Goal: Task Accomplishment & Management: Manage account settings

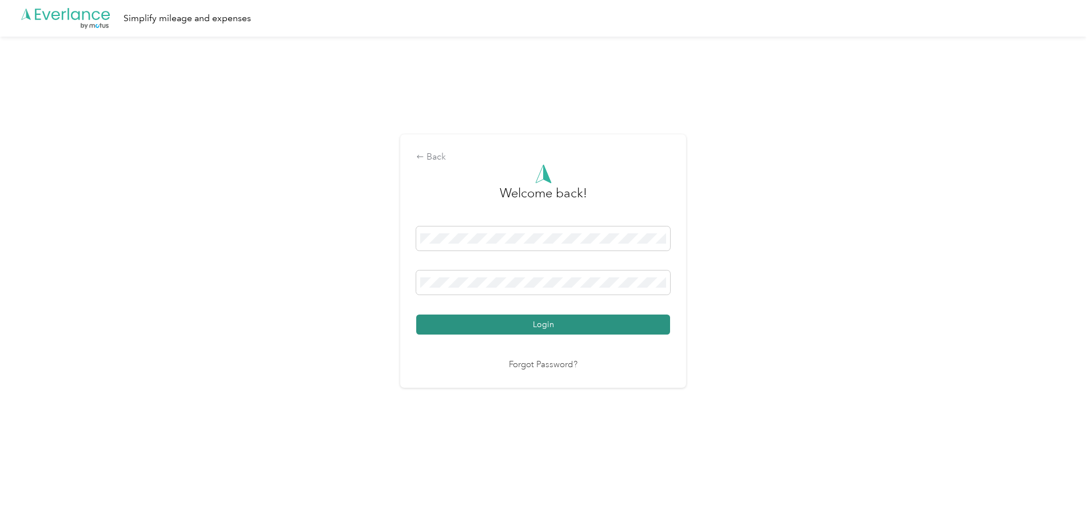
click at [564, 329] on button "Login" at bounding box center [543, 325] width 254 height 20
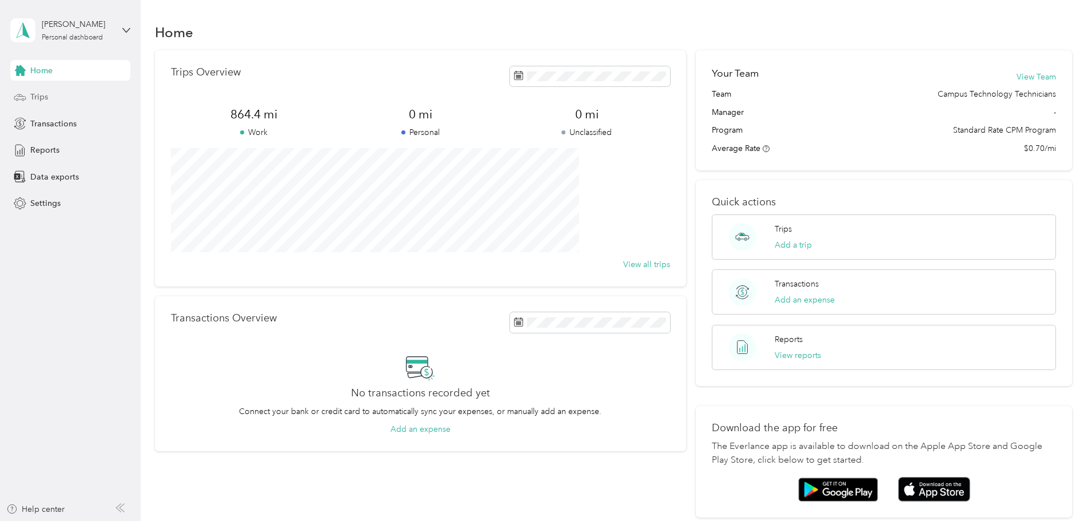
click at [63, 93] on div "Trips" at bounding box center [70, 97] width 120 height 21
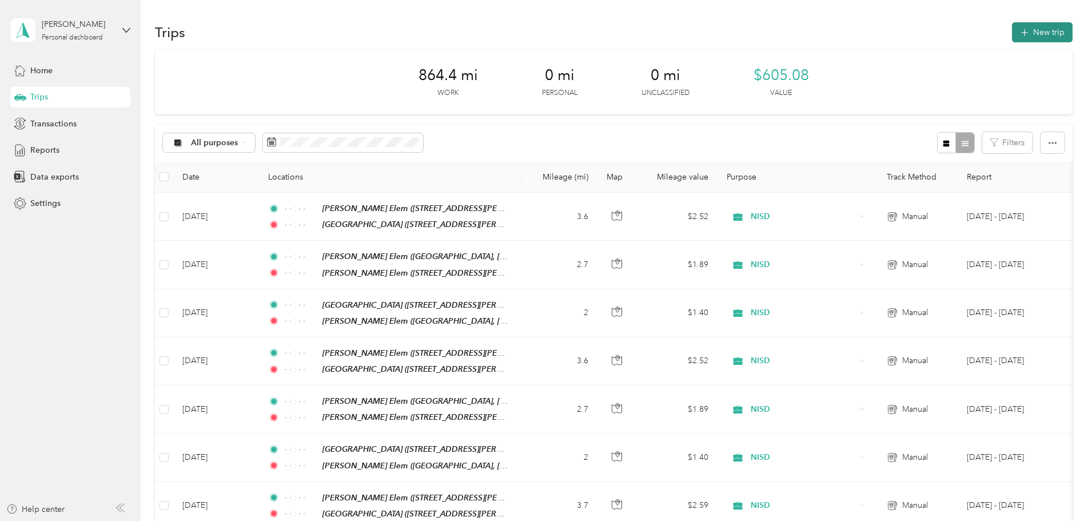
click at [1012, 30] on button "New trip" at bounding box center [1042, 32] width 61 height 20
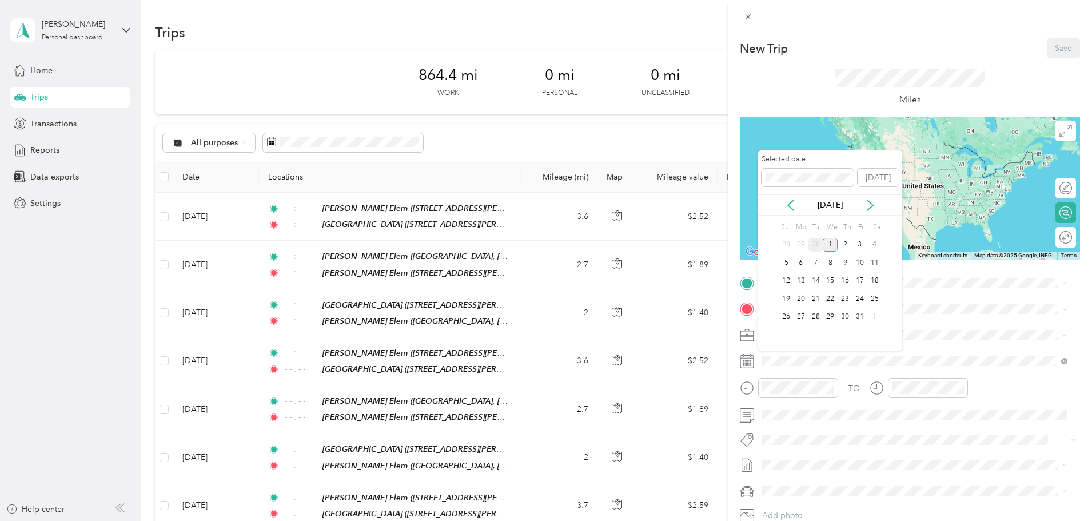
click at [813, 245] on div "30" at bounding box center [816, 245] width 15 height 14
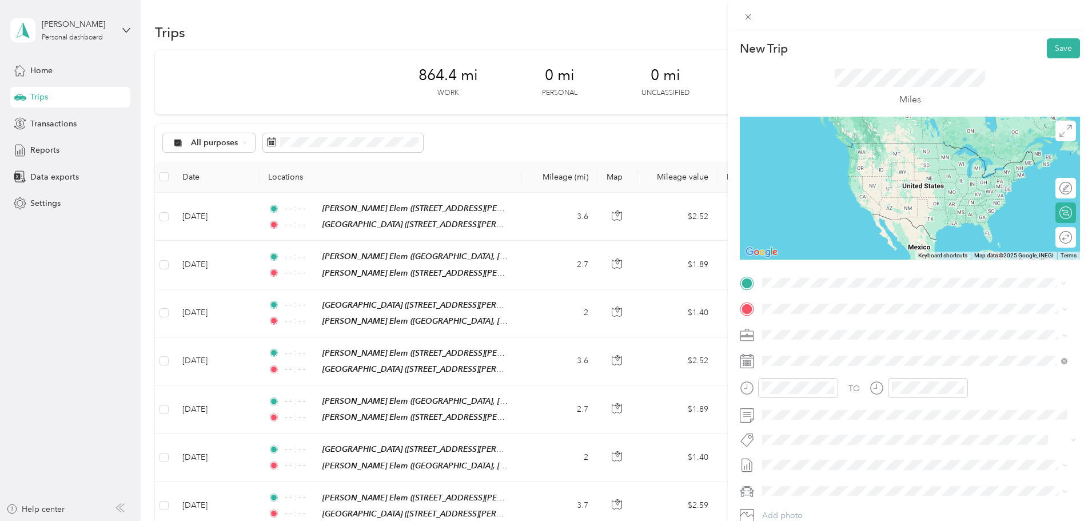
click at [879, 338] on div "TEAM [GEOGRAPHIC_DATA] [STREET_ADDRESS][PERSON_NAME][US_STATE]" at bounding box center [873, 337] width 178 height 28
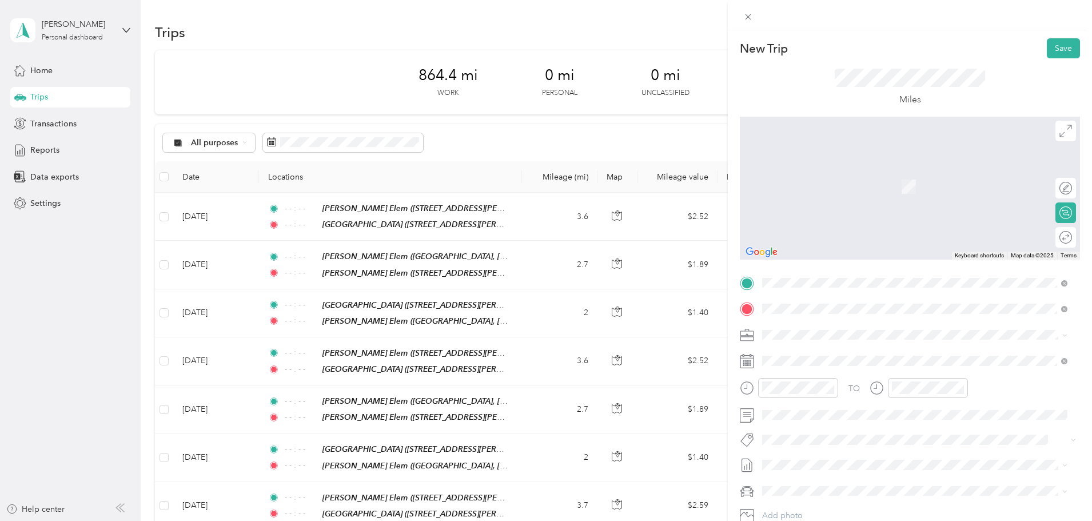
click at [844, 352] on strong "[GEOGRAPHIC_DATA]" at bounding box center [866, 356] width 85 height 10
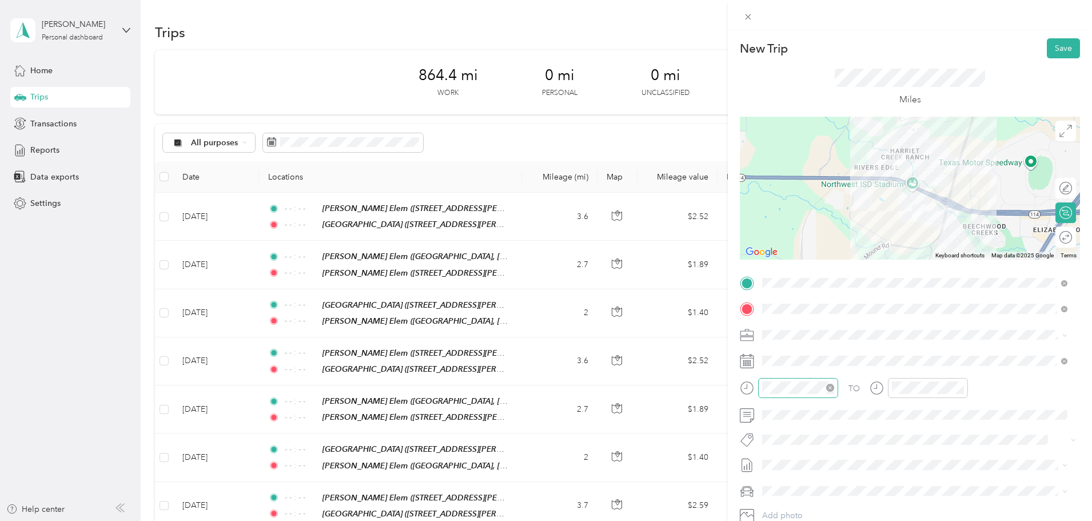
click at [829, 390] on icon "close-circle" at bounding box center [830, 388] width 8 height 8
click at [960, 387] on icon "close-circle" at bounding box center [960, 388] width 8 height 8
click at [1054, 49] on button "Save" at bounding box center [1063, 48] width 33 height 20
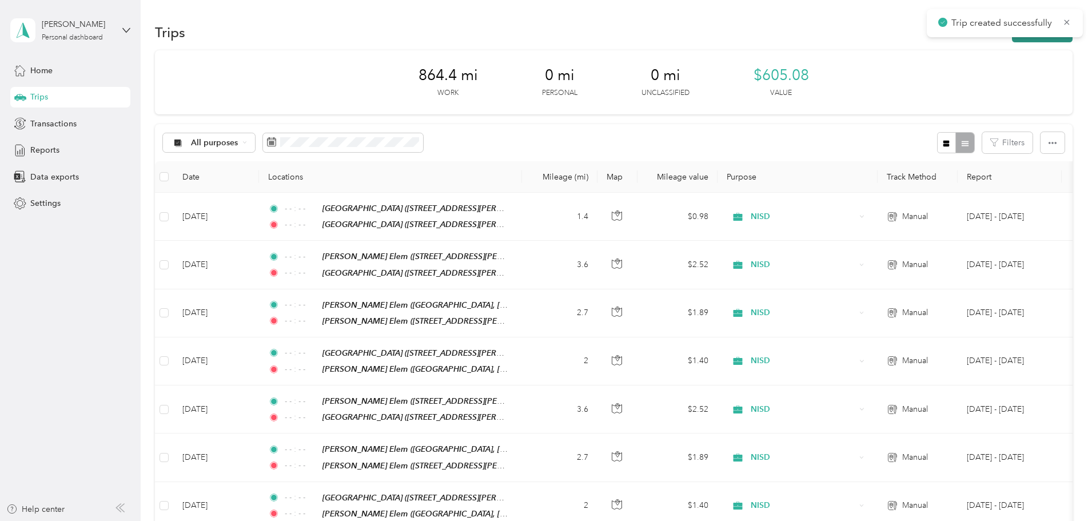
click at [1012, 39] on button "New trip" at bounding box center [1042, 32] width 61 height 20
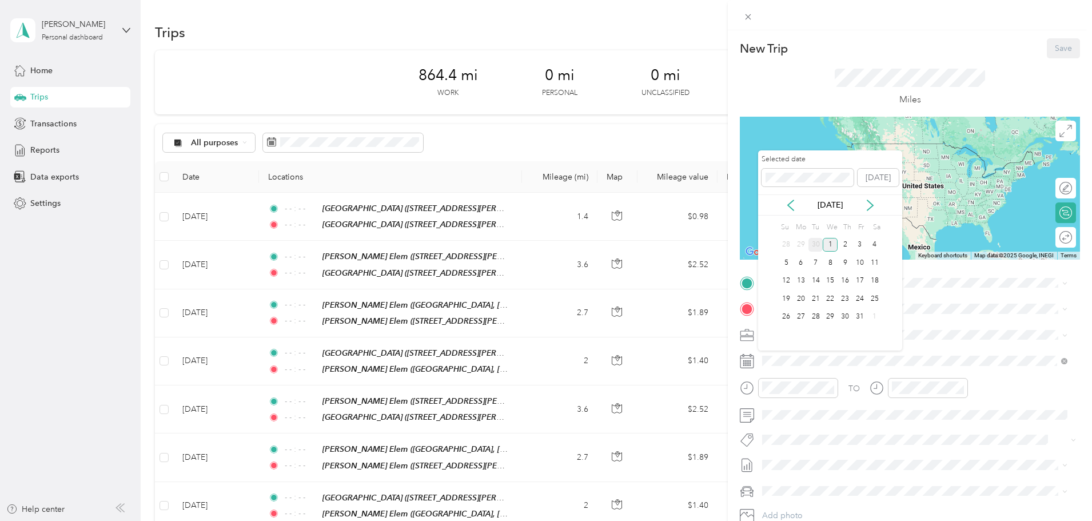
click at [814, 244] on div "30" at bounding box center [816, 245] width 15 height 14
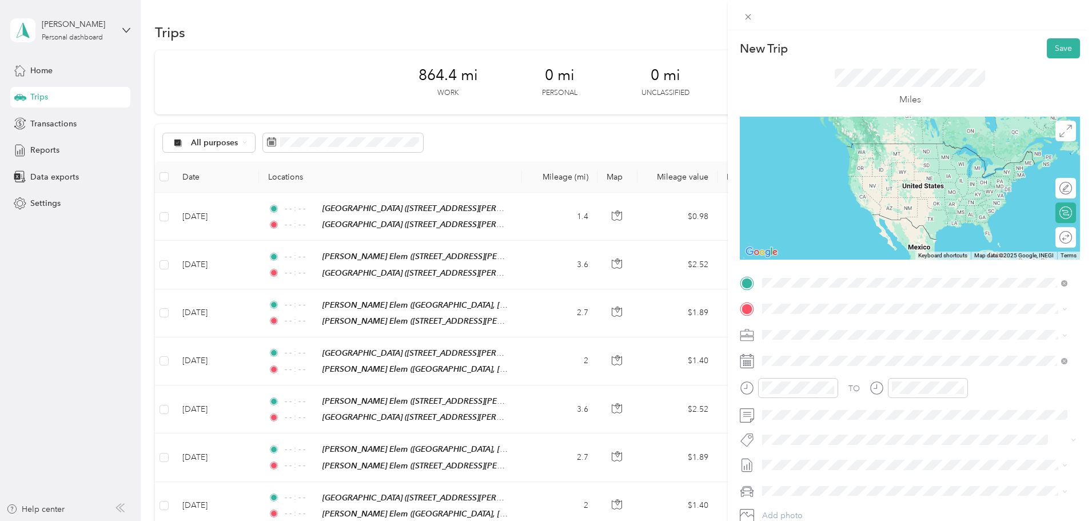
click at [869, 335] on div "[GEOGRAPHIC_DATA] [STREET_ADDRESS][PERSON_NAME][US_STATE]" at bounding box center [873, 337] width 178 height 28
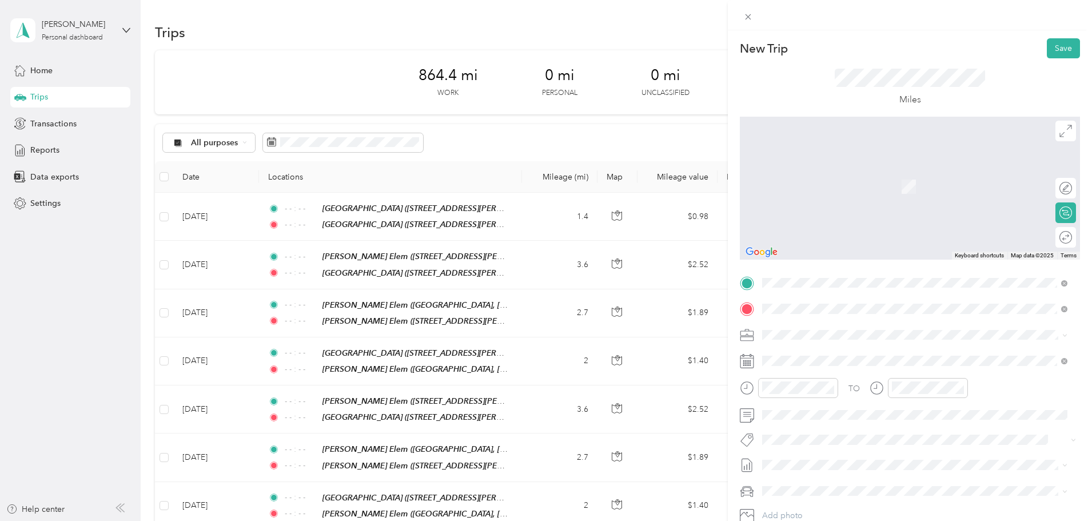
click at [849, 352] on strong "[PERSON_NAME] Elem" at bounding box center [868, 356] width 89 height 10
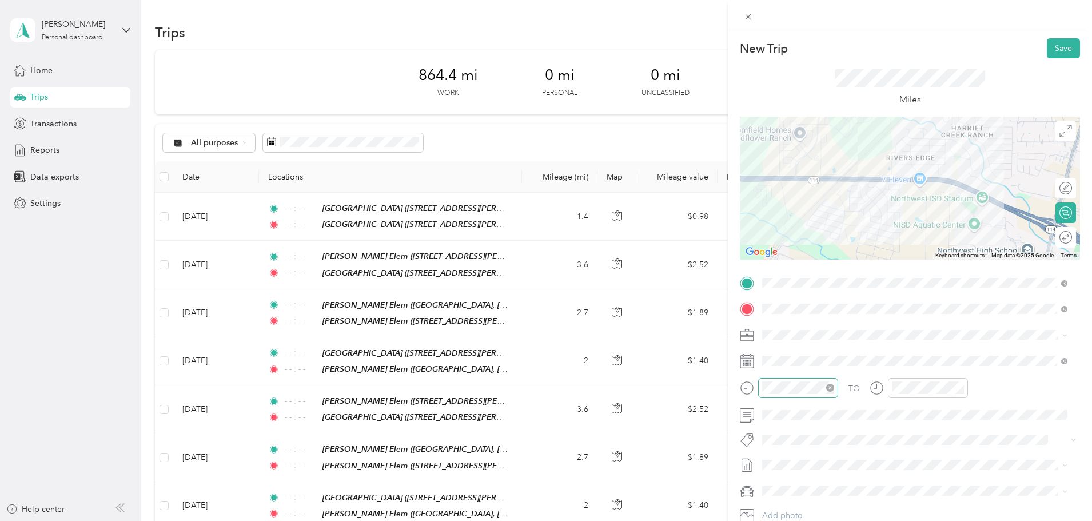
click at [832, 386] on icon "close-circle" at bounding box center [830, 388] width 8 height 8
click at [962, 388] on icon "close-circle" at bounding box center [960, 388] width 8 height 8
click at [1050, 45] on button "Save" at bounding box center [1063, 48] width 33 height 20
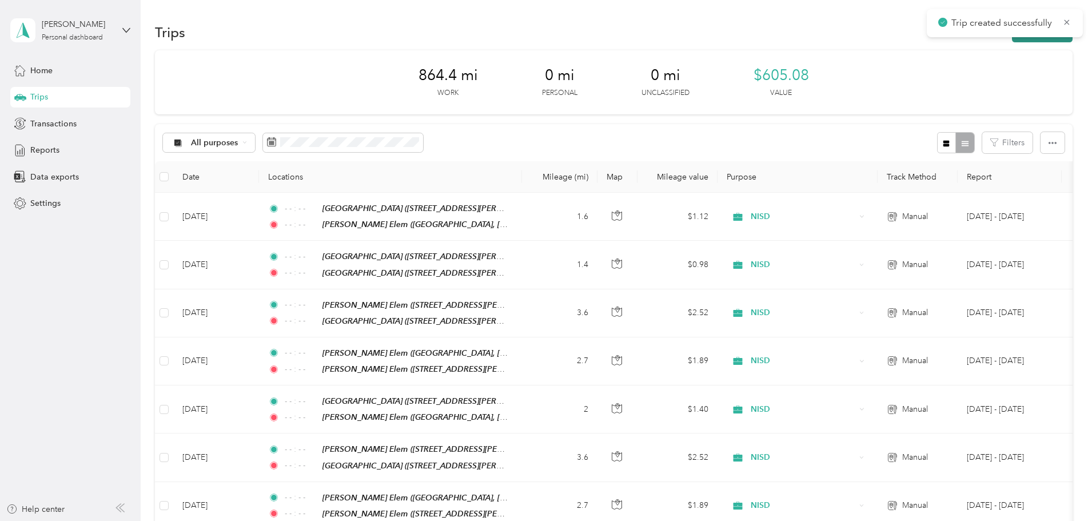
click at [1012, 41] on button "New trip" at bounding box center [1042, 32] width 61 height 20
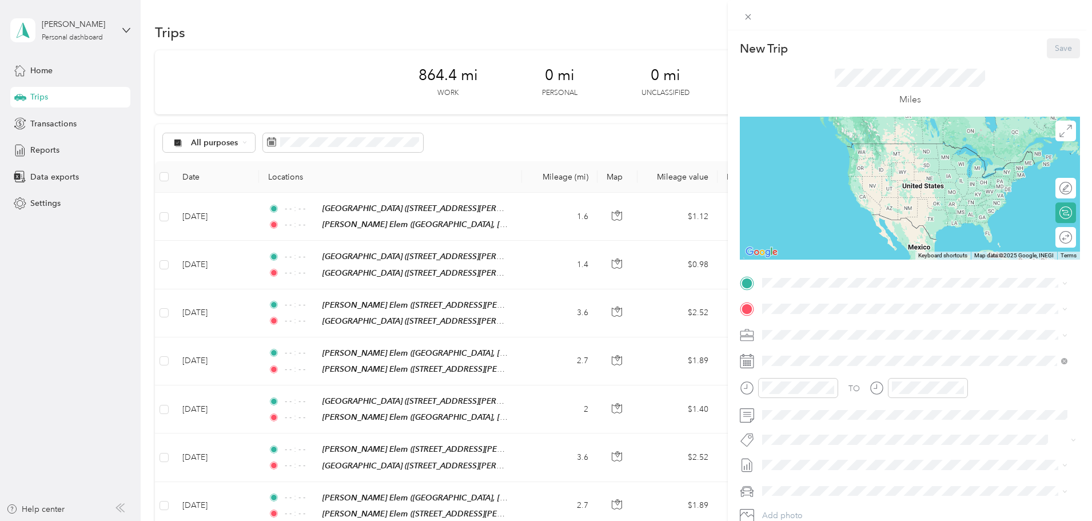
click at [857, 333] on div "TEAM [PERSON_NAME] Elem" at bounding box center [892, 330] width 216 height 14
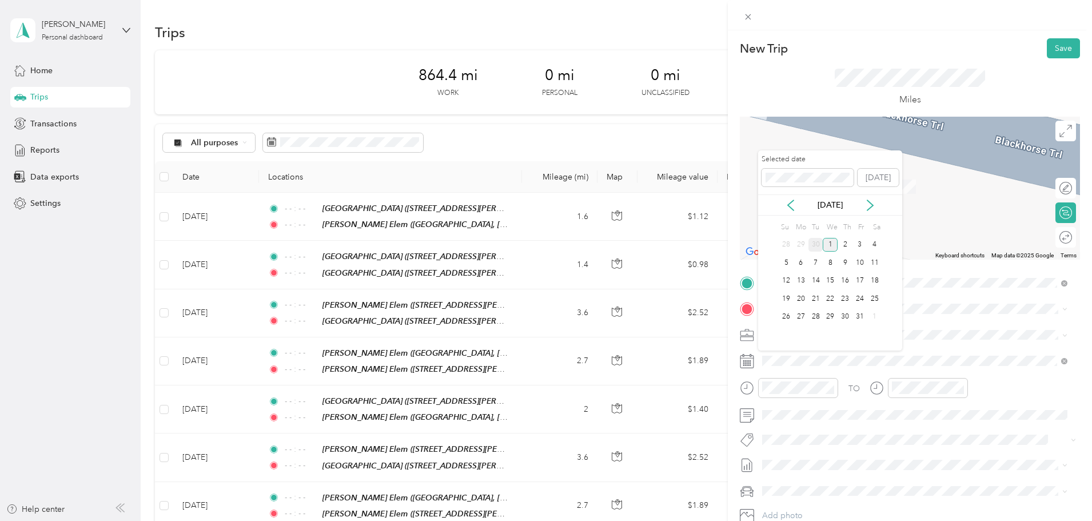
click at [818, 248] on div "30" at bounding box center [816, 245] width 15 height 14
click at [865, 349] on div "TEAM [PERSON_NAME] Elem" at bounding box center [873, 356] width 178 height 14
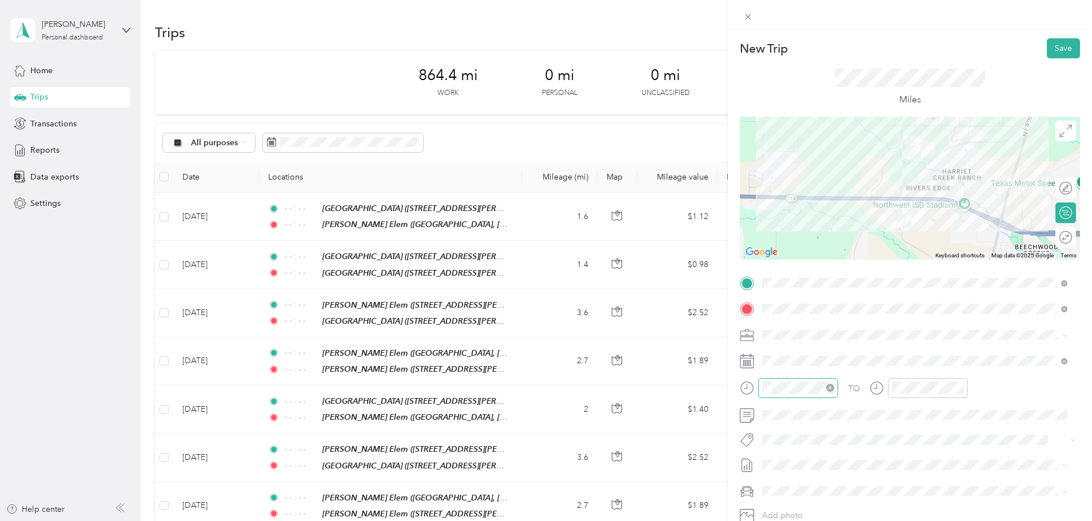
click at [829, 388] on icon "close-circle" at bounding box center [830, 388] width 8 height 8
click at [956, 388] on icon "close-circle" at bounding box center [960, 388] width 8 height 8
click at [1058, 46] on button "Save" at bounding box center [1063, 48] width 33 height 20
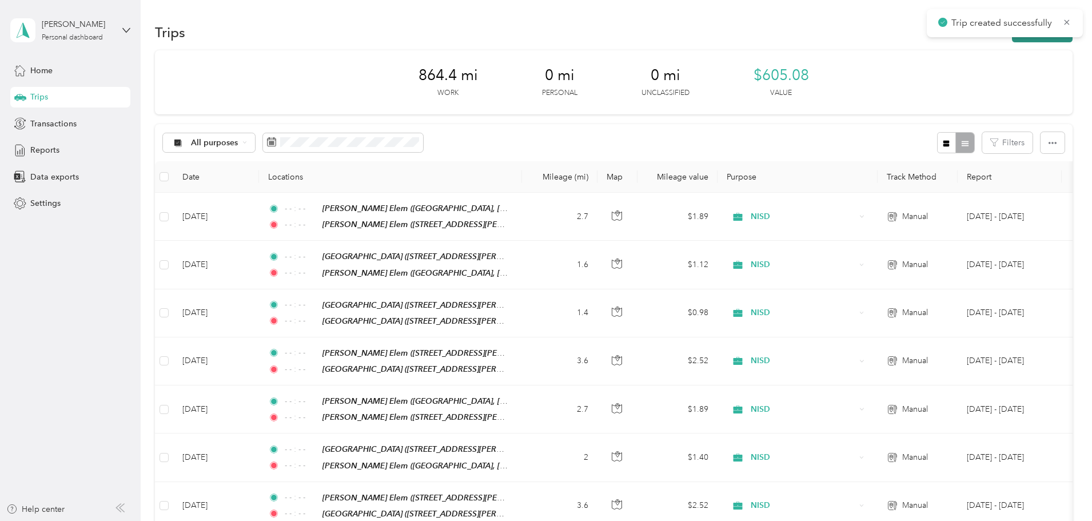
click at [1012, 38] on button "New trip" at bounding box center [1042, 32] width 61 height 20
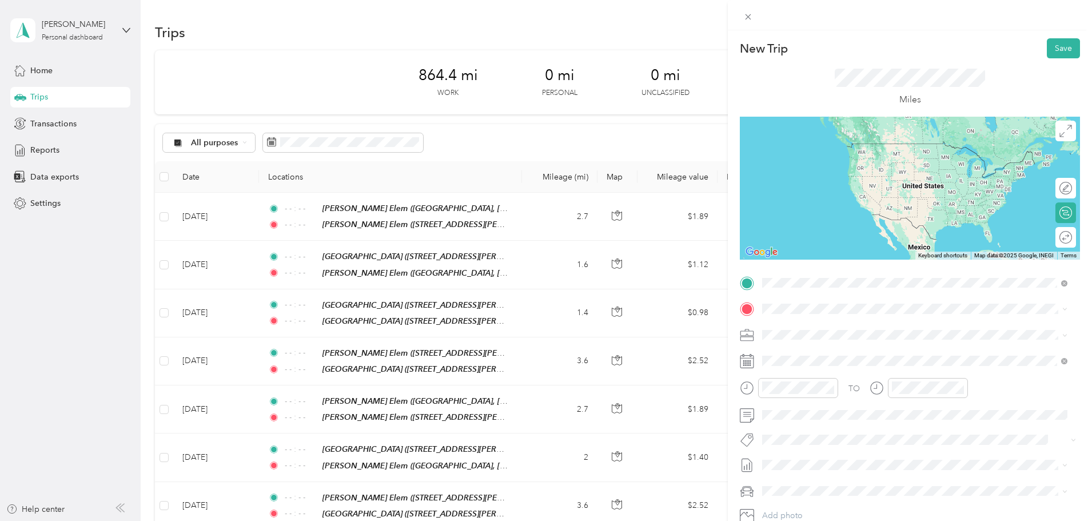
click at [880, 325] on div "TEAM [PERSON_NAME] Elem" at bounding box center [873, 330] width 178 height 14
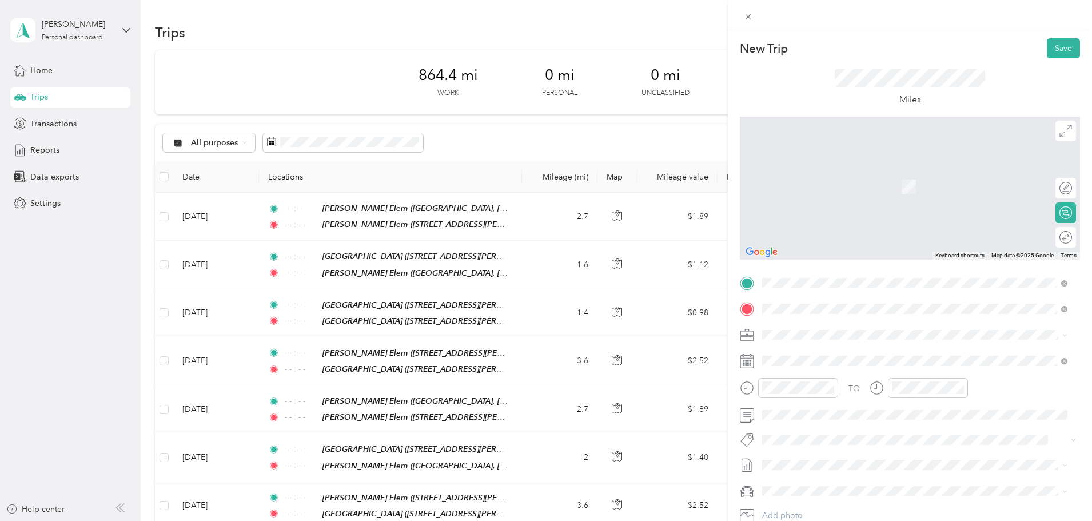
click at [828, 359] on div "TEAM [GEOGRAPHIC_DATA]" at bounding box center [873, 356] width 178 height 14
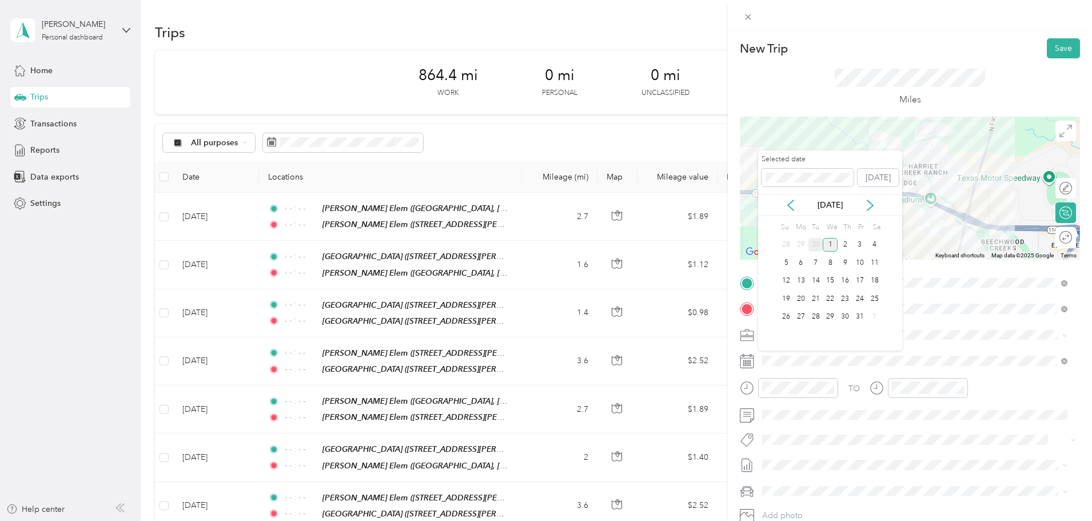
click at [815, 244] on div "30" at bounding box center [816, 245] width 15 height 14
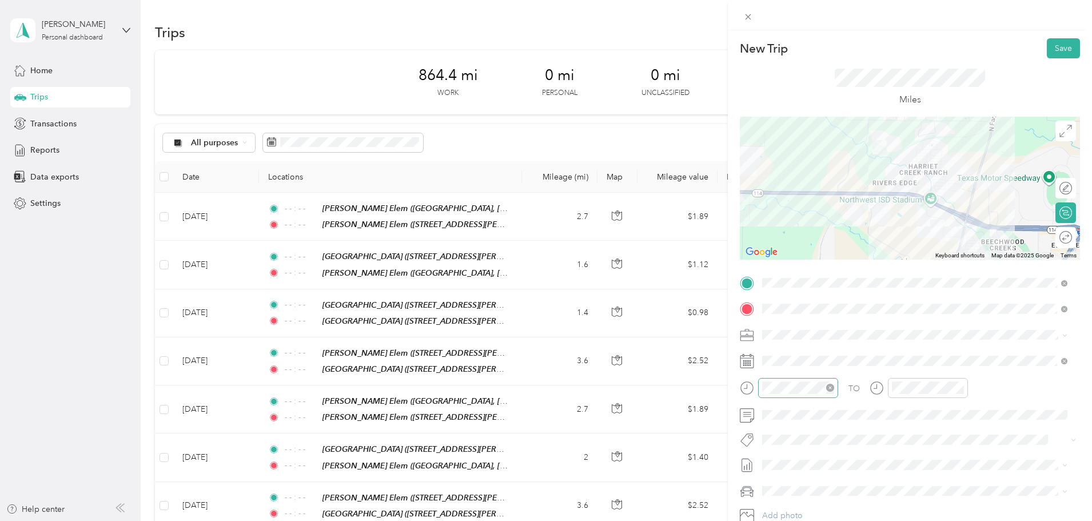
click at [834, 388] on icon "close-circle" at bounding box center [830, 388] width 8 height 8
click at [957, 390] on icon "close-circle" at bounding box center [960, 388] width 8 height 8
click at [1061, 43] on button "Save" at bounding box center [1063, 48] width 33 height 20
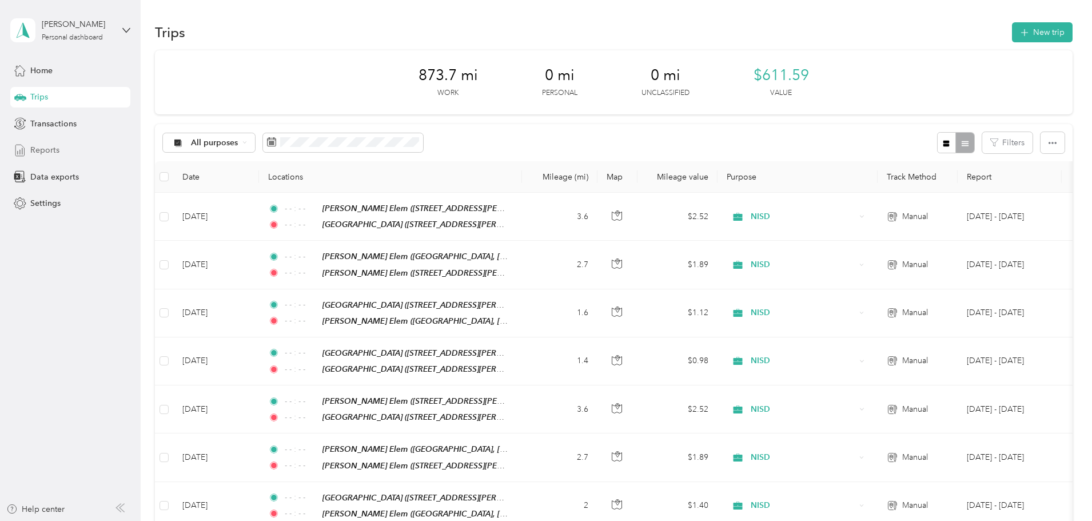
click at [51, 151] on span "Reports" at bounding box center [44, 150] width 29 height 12
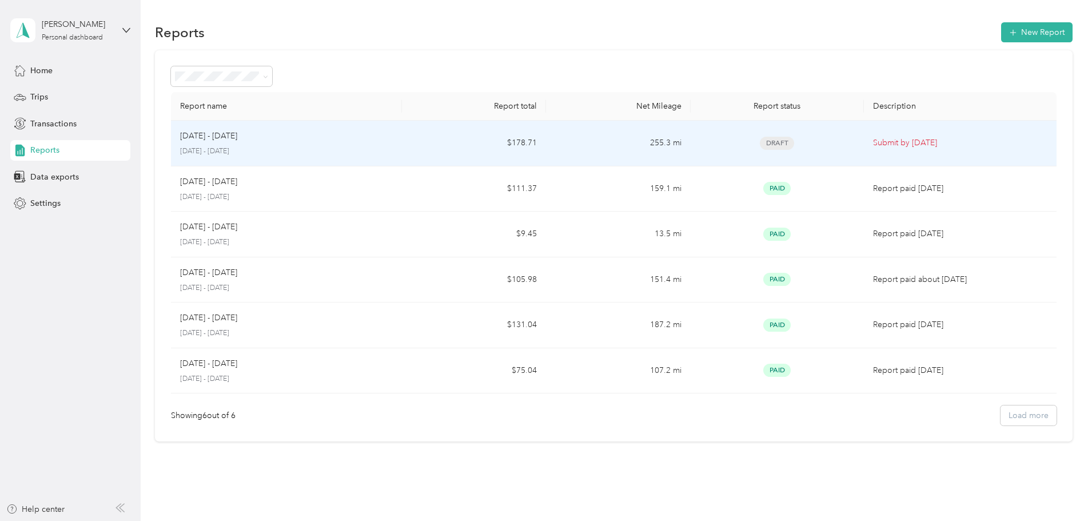
click at [815, 142] on td "Draft" at bounding box center [777, 144] width 173 height 46
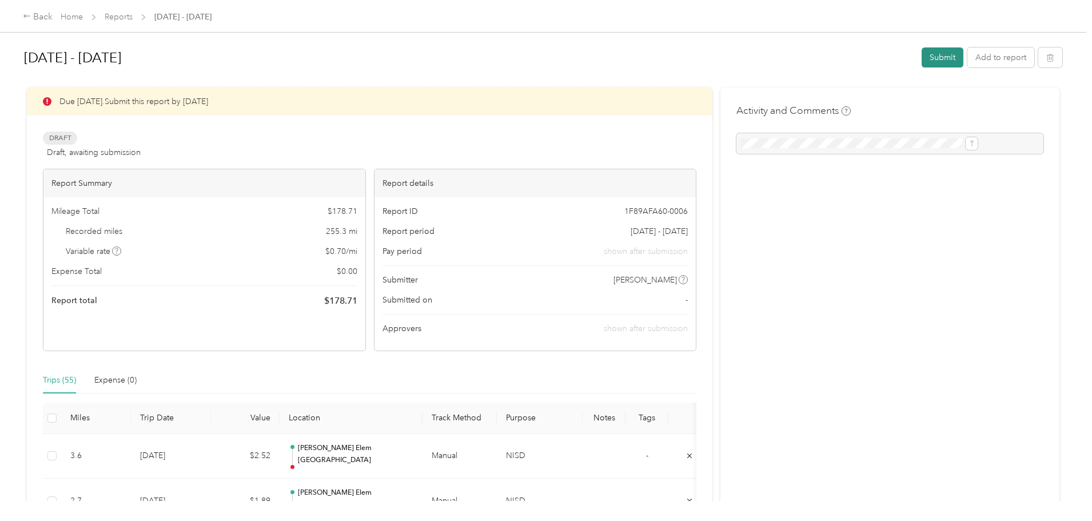
click at [922, 62] on button "Submit" at bounding box center [943, 57] width 42 height 20
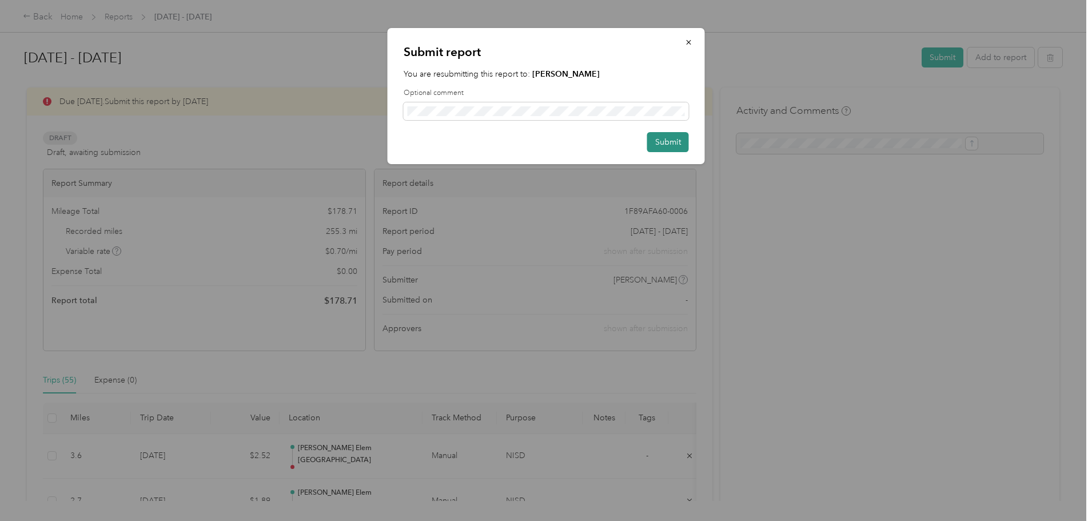
click at [675, 144] on button "Submit" at bounding box center [668, 142] width 42 height 20
